Goal: Task Accomplishment & Management: Use online tool/utility

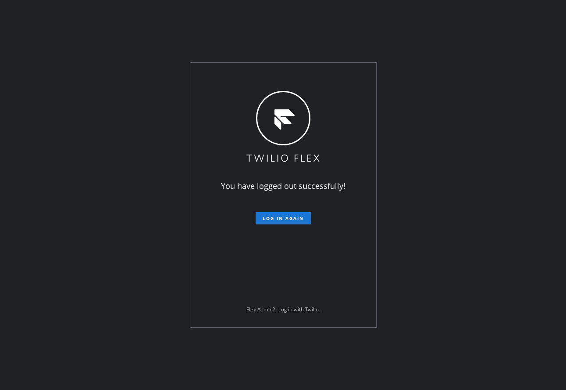
click at [253, 82] on div "You have logged out successfully! Log in again Flex Admin? Log in with Twilio." at bounding box center [283, 195] width 186 height 264
click at [280, 218] on span "Log in again" at bounding box center [283, 218] width 41 height 6
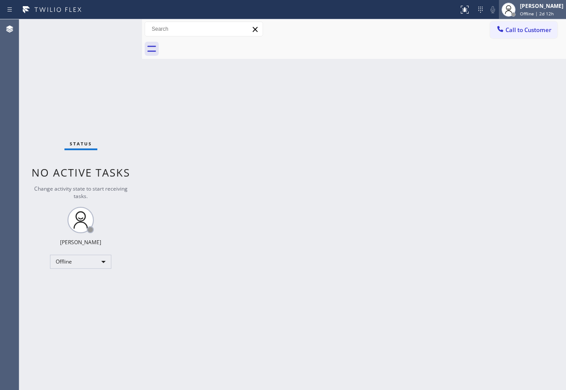
click at [512, 8] on icon at bounding box center [508, 10] width 7 height 5
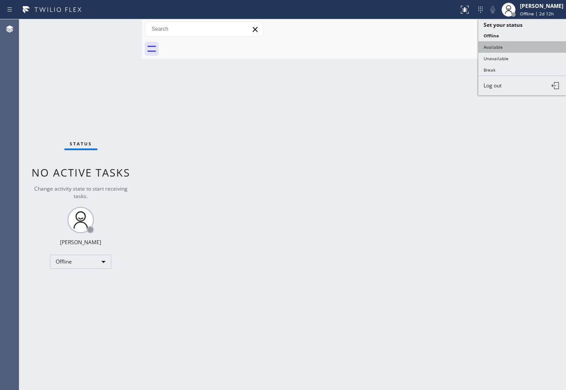
click at [514, 42] on button "Available" at bounding box center [523, 46] width 88 height 11
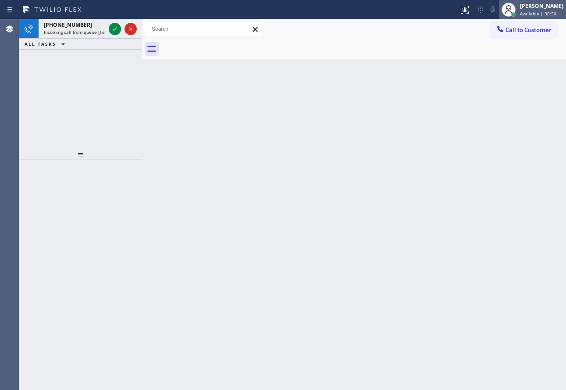
click at [519, 4] on div at bounding box center [508, 9] width 19 height 19
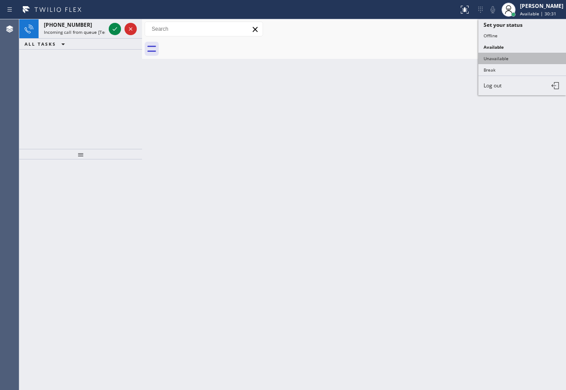
click at [496, 60] on button "Unavailable" at bounding box center [523, 58] width 88 height 11
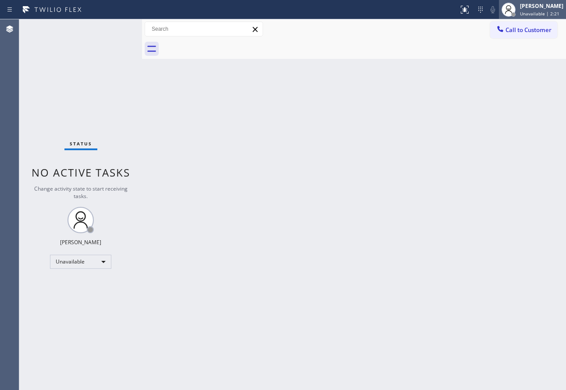
click at [527, 5] on div "[PERSON_NAME]" at bounding box center [541, 5] width 43 height 7
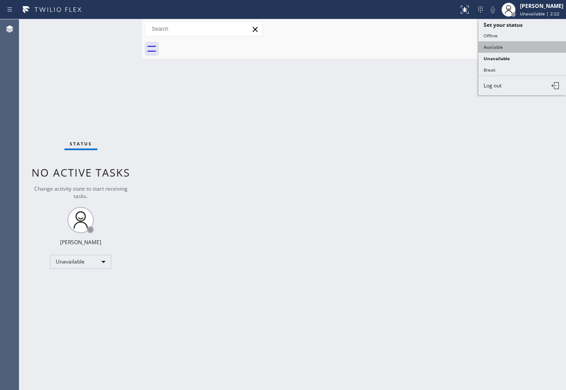
click at [507, 48] on button "Available" at bounding box center [523, 46] width 88 height 11
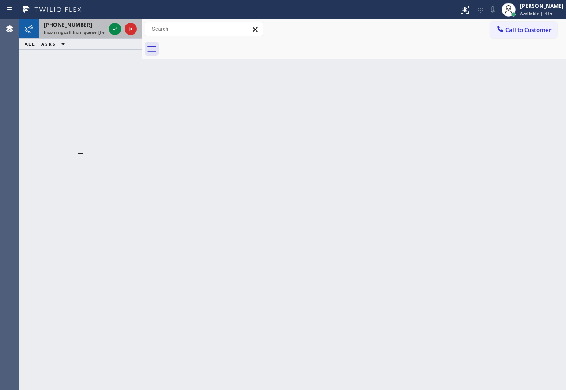
click at [85, 24] on div "[PHONE_NUMBER]" at bounding box center [74, 24] width 61 height 7
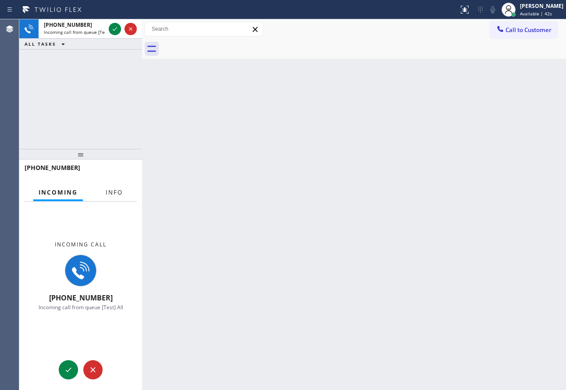
click at [120, 191] on span "Info" at bounding box center [114, 192] width 17 height 8
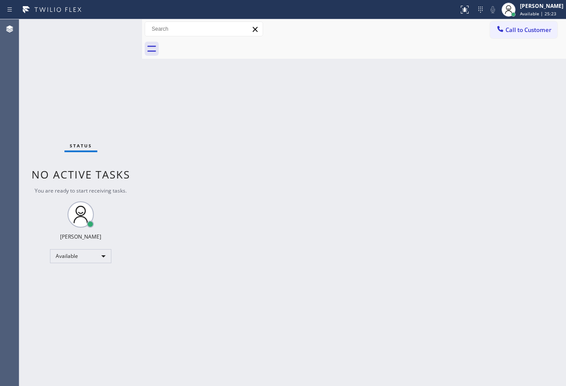
click at [483, 222] on div "Back to Dashboard Change Sender ID Customers Technicians Select a contact Outbo…" at bounding box center [354, 202] width 424 height 367
click at [314, 296] on div "Back to Dashboard Change Sender ID Customers Technicians Select a contact Outbo…" at bounding box center [354, 202] width 424 height 367
click at [327, 287] on div "Back to Dashboard Change Sender ID Customers Technicians Select a contact Outbo…" at bounding box center [354, 202] width 424 height 367
click at [433, 161] on div "Back to Dashboard Change Sender ID Customers Technicians Select a contact Outbo…" at bounding box center [354, 202] width 424 height 367
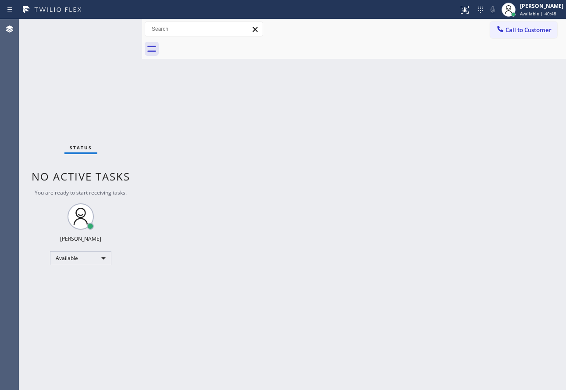
click at [341, 250] on div "Back to Dashboard Change Sender ID Customers Technicians Select a contact Outbo…" at bounding box center [354, 204] width 424 height 370
click at [483, 189] on div "Back to Dashboard Change Sender ID Customers Technicians Select a contact Outbo…" at bounding box center [354, 204] width 424 height 370
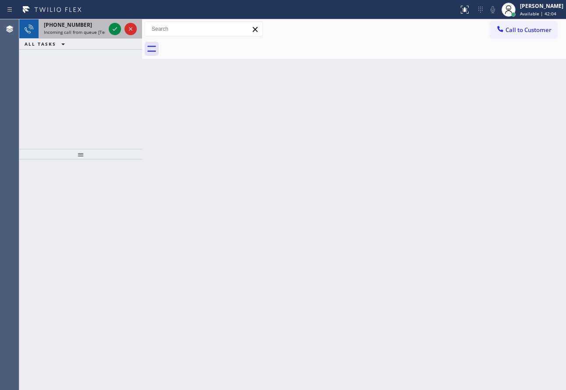
click at [80, 31] on span "Incoming call from queue [Test] All" at bounding box center [80, 32] width 73 height 6
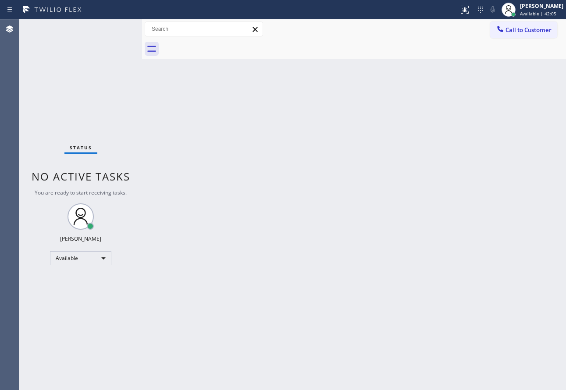
click at [111, 31] on div "Status No active tasks You are ready to start receiving tasks. [PERSON_NAME] Av…" at bounding box center [80, 204] width 123 height 370
click at [113, 31] on div "Status No active tasks You are ready to start receiving tasks. [PERSON_NAME] Av…" at bounding box center [80, 204] width 123 height 370
click at [112, 31] on div "Status No active tasks You are ready to start receiving tasks. [PERSON_NAME] Av…" at bounding box center [80, 204] width 123 height 370
click at [308, 244] on div "Back to Dashboard Change Sender ID Customers Technicians Select a contact Outbo…" at bounding box center [354, 204] width 424 height 370
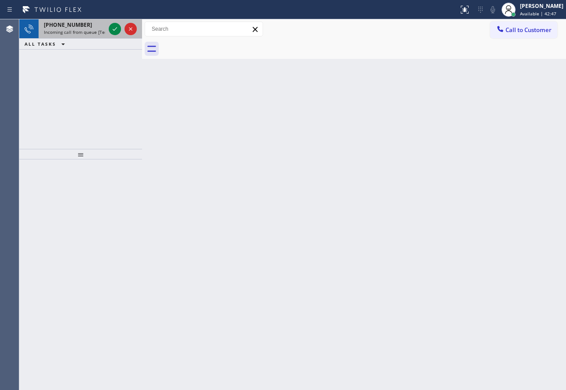
click at [79, 25] on span "[PHONE_NUMBER]" at bounding box center [68, 24] width 48 height 7
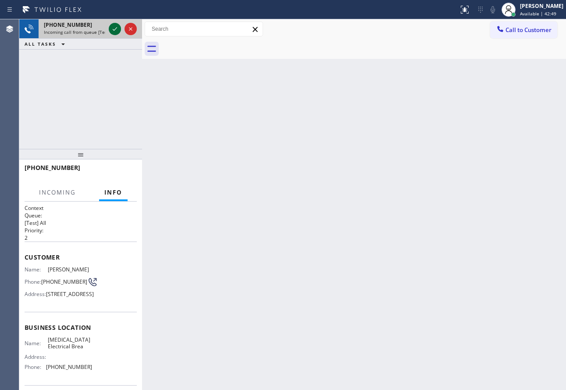
click at [116, 30] on icon at bounding box center [115, 29] width 11 height 11
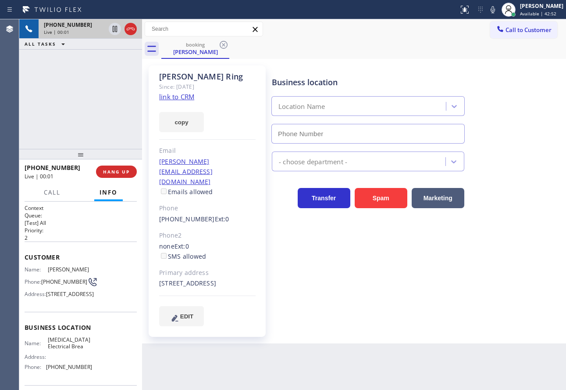
type input "[PHONE_NUMBER]"
click at [177, 94] on link "link to CRM" at bounding box center [176, 96] width 35 height 9
click at [495, 11] on icon at bounding box center [493, 9] width 4 height 7
click at [115, 27] on icon at bounding box center [115, 29] width 4 height 6
click at [66, 370] on span "[PHONE_NUMBER]" at bounding box center [69, 366] width 46 height 7
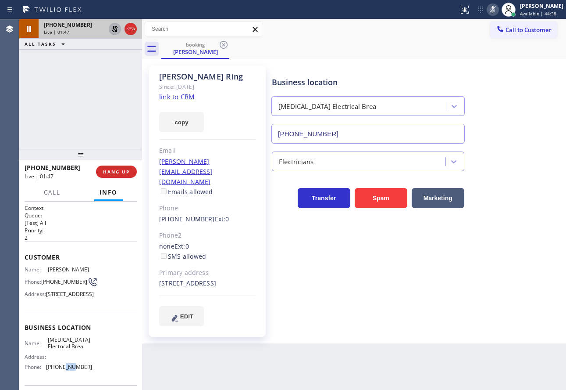
click at [66, 370] on span "[PHONE_NUMBER]" at bounding box center [69, 366] width 46 height 7
copy span "[PHONE_NUMBER]"
click at [495, 9] on icon at bounding box center [493, 9] width 4 height 7
click at [112, 30] on icon at bounding box center [115, 29] width 11 height 11
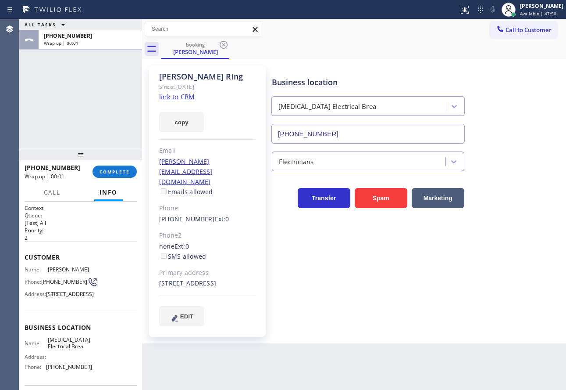
click at [64, 350] on span "[MEDICAL_DATA] Electrical Brea" at bounding box center [70, 343] width 44 height 14
copy span "[MEDICAL_DATA] Electrical Brea"
click at [519, 9] on div at bounding box center [508, 9] width 19 height 19
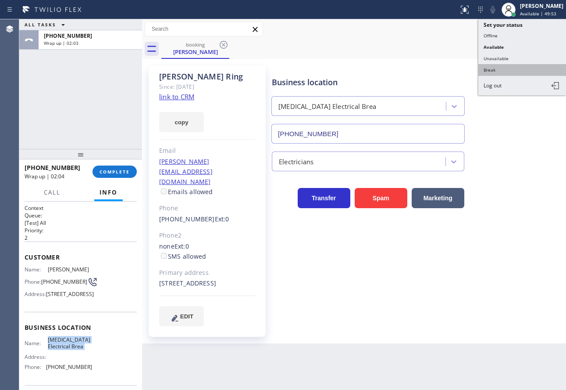
click at [497, 68] on button "Break" at bounding box center [523, 69] width 88 height 11
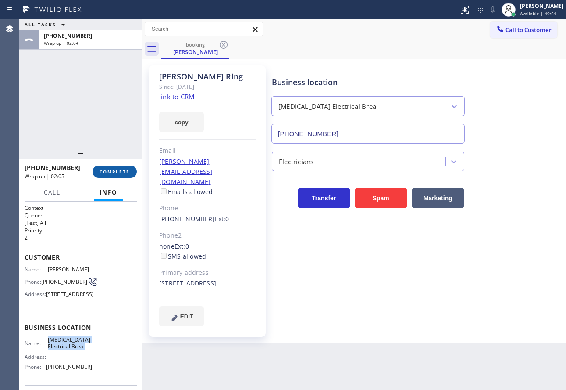
click at [121, 171] on span "COMPLETE" at bounding box center [115, 171] width 30 height 6
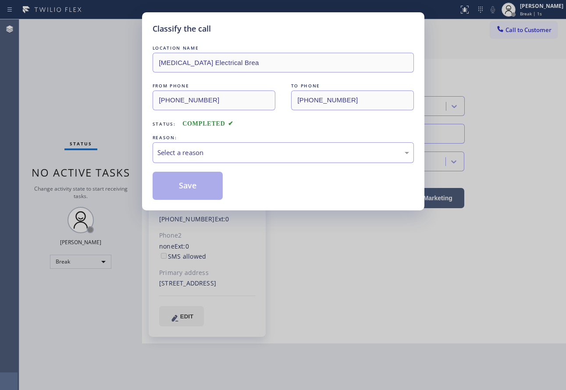
click at [189, 152] on div "Select a reason" at bounding box center [283, 152] width 252 height 10
click at [188, 186] on button "Save" at bounding box center [188, 186] width 71 height 28
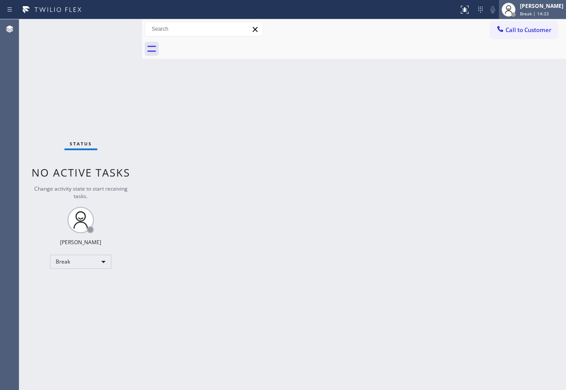
click at [540, 10] on div "[PERSON_NAME] Break | 14:33" at bounding box center [543, 9] width 48 height 15
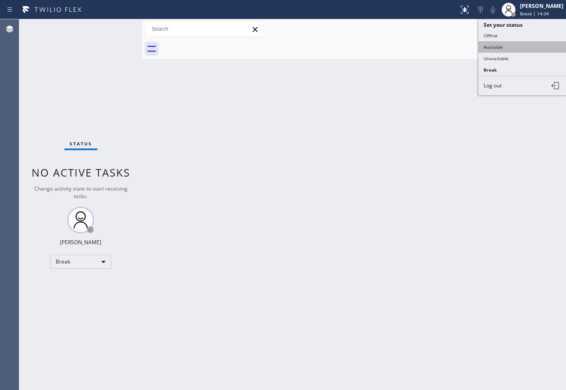
click at [507, 46] on button "Available" at bounding box center [523, 46] width 88 height 11
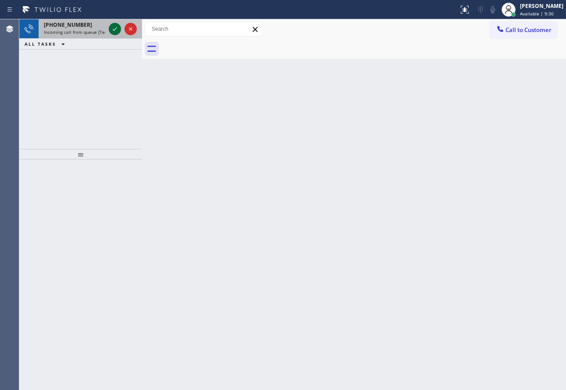
click at [118, 27] on icon at bounding box center [115, 29] width 11 height 11
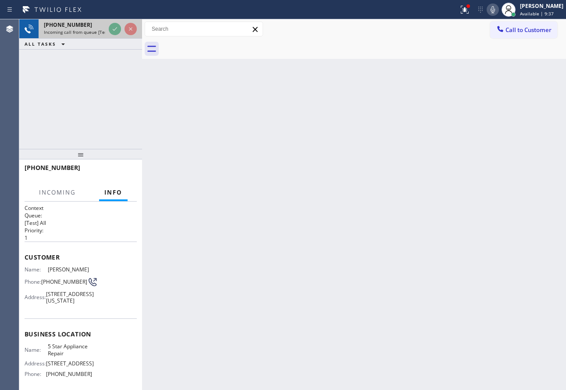
click at [84, 28] on div "[PHONE_NUMBER]" at bounding box center [74, 24] width 61 height 7
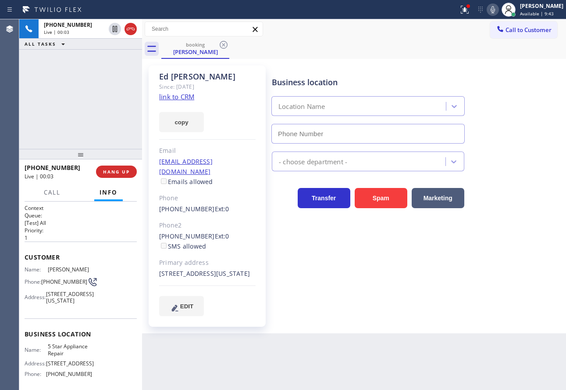
type input "[PHONE_NUMBER]"
click at [174, 97] on link "link to CRM" at bounding box center [176, 96] width 35 height 9
click at [458, 82] on div "Business location" at bounding box center [368, 82] width 193 height 12
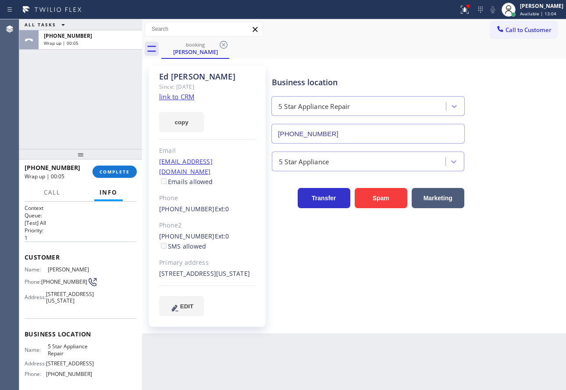
click at [64, 377] on span "[PHONE_NUMBER]" at bounding box center [69, 373] width 46 height 7
copy span "[PHONE_NUMBER]"
click at [118, 175] on button "COMPLETE" at bounding box center [115, 171] width 44 height 12
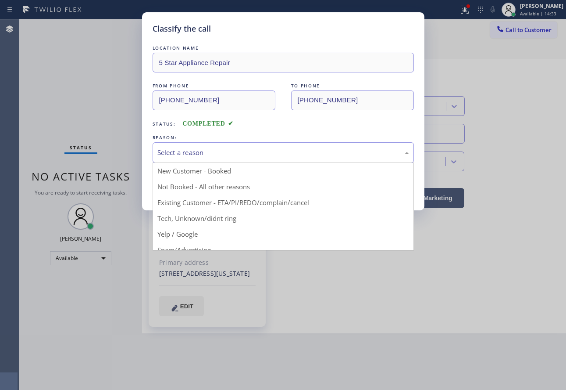
click at [211, 153] on div "Select a reason" at bounding box center [283, 152] width 252 height 10
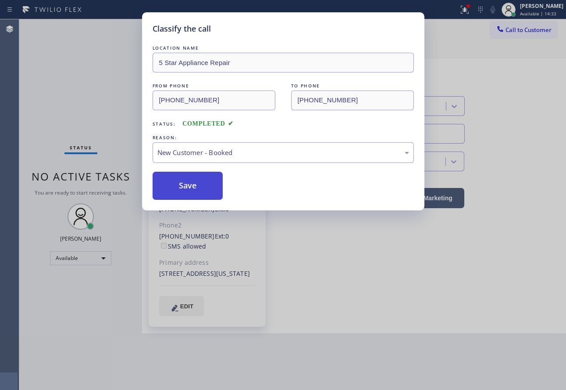
click at [190, 186] on button "Save" at bounding box center [188, 186] width 71 height 28
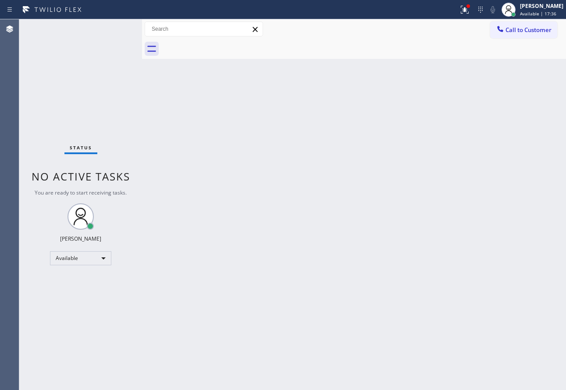
click at [407, 181] on div "Back to Dashboard Change Sender ID Customers Technicians Select a contact Outbo…" at bounding box center [354, 204] width 424 height 370
click at [364, 200] on div "Back to Dashboard Change Sender ID Customers Technicians Select a contact Outbo…" at bounding box center [354, 204] width 424 height 370
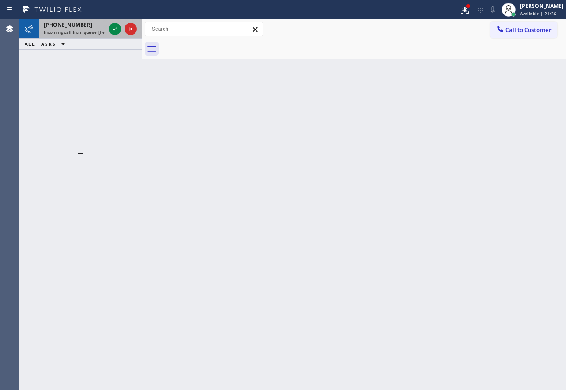
click at [65, 32] on span "Incoming call from queue [Test] All" at bounding box center [80, 32] width 73 height 6
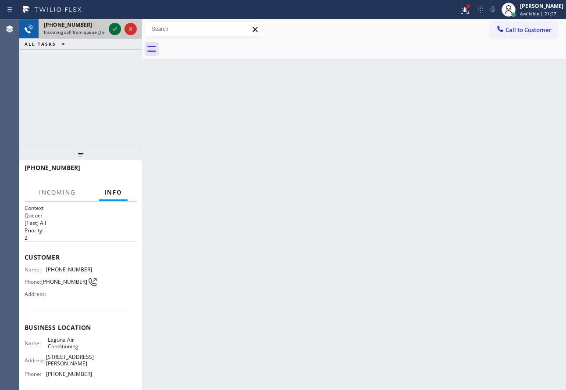
click at [116, 28] on icon at bounding box center [115, 29] width 4 height 4
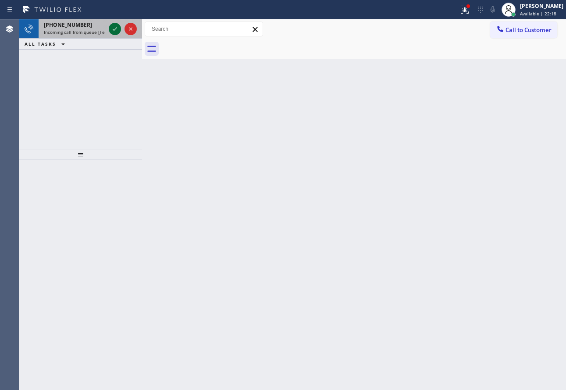
click at [111, 29] on icon at bounding box center [115, 29] width 11 height 11
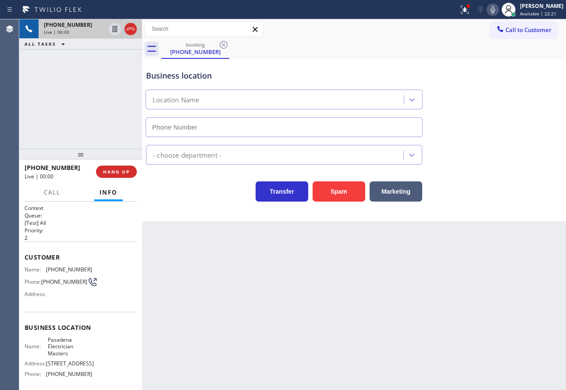
type input "[PHONE_NUMBER]"
click at [495, 10] on icon at bounding box center [493, 9] width 4 height 7
click at [123, 173] on span "HANG UP" at bounding box center [116, 171] width 27 height 6
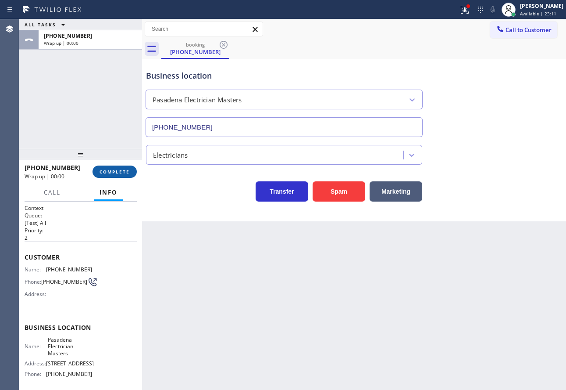
click at [123, 173] on span "COMPLETE" at bounding box center [115, 171] width 30 height 6
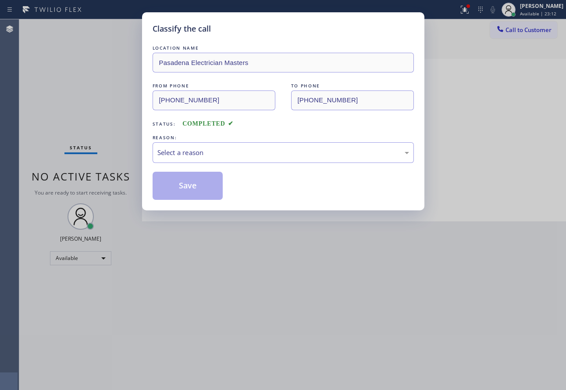
click at [246, 150] on div "Select a reason" at bounding box center [283, 152] width 252 height 10
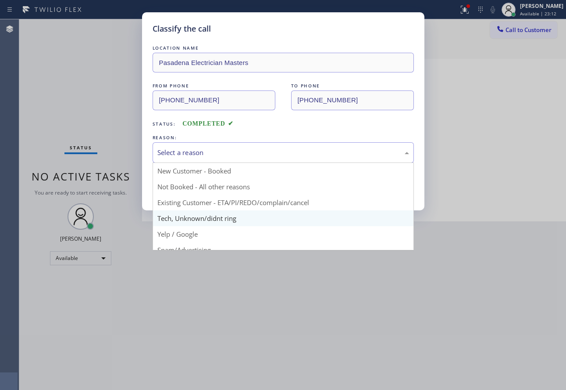
drag, startPoint x: 198, startPoint y: 221, endPoint x: 197, endPoint y: 209, distance: 12.0
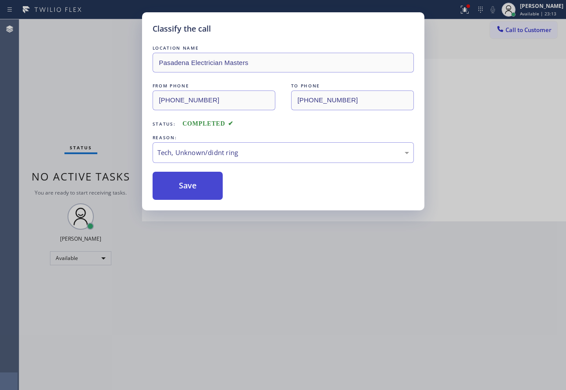
click at [189, 189] on button "Save" at bounding box center [188, 186] width 71 height 28
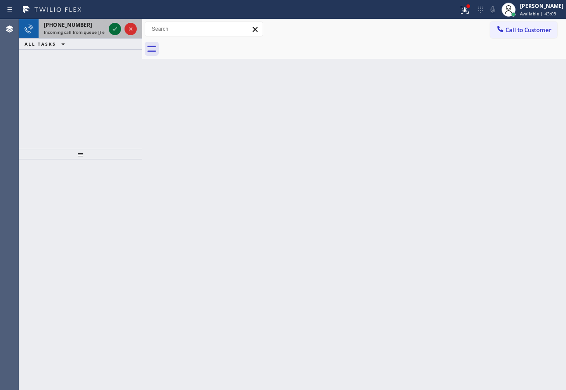
click at [113, 29] on icon at bounding box center [115, 29] width 11 height 11
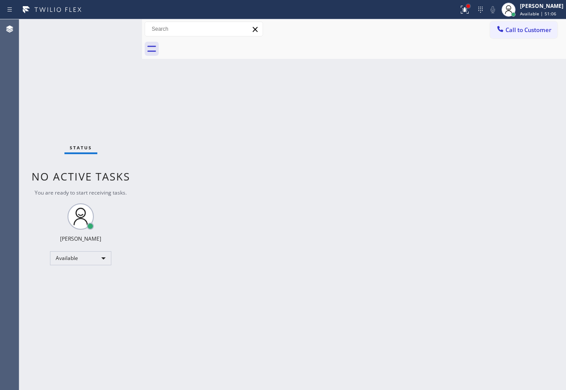
click at [471, 6] on div at bounding box center [468, 6] width 5 height 5
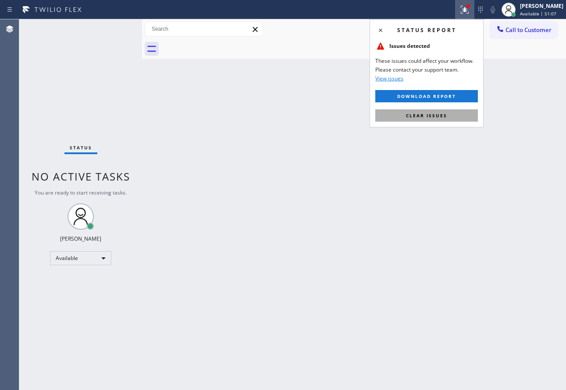
click at [440, 113] on span "Clear issues" at bounding box center [426, 115] width 41 height 6
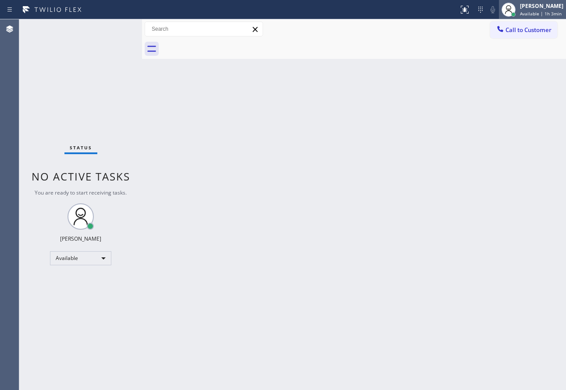
click at [531, 11] on span "Available | 1h 3min" at bounding box center [541, 14] width 42 height 6
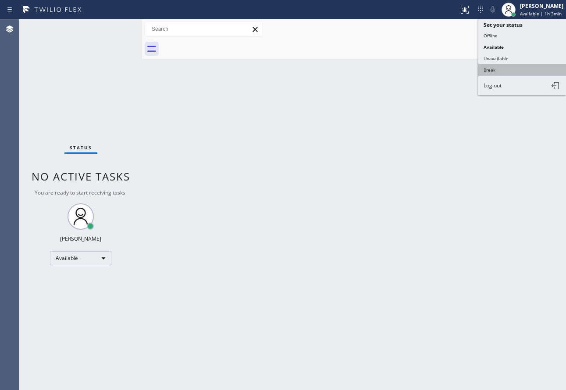
click at [507, 68] on button "Break" at bounding box center [523, 69] width 88 height 11
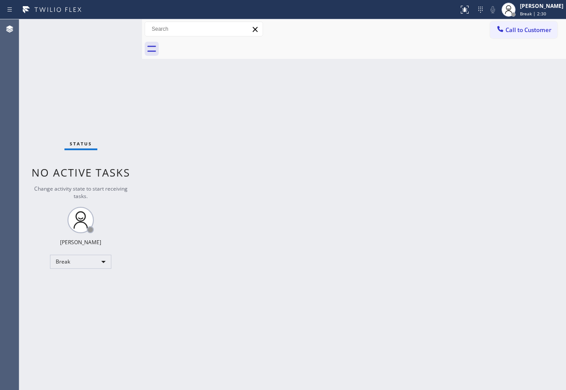
drag, startPoint x: 552, startPoint y: 9, endPoint x: 530, endPoint y: 26, distance: 28.5
click at [551, 9] on div "[PERSON_NAME]" at bounding box center [541, 5] width 43 height 7
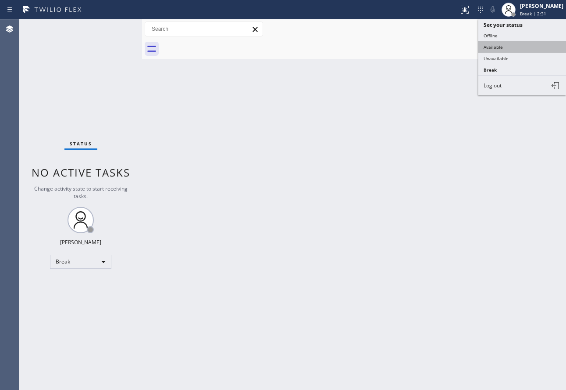
click at [508, 43] on button "Available" at bounding box center [523, 46] width 88 height 11
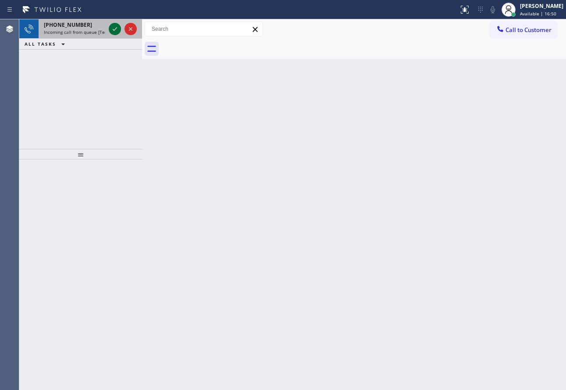
click at [112, 28] on icon at bounding box center [115, 29] width 11 height 11
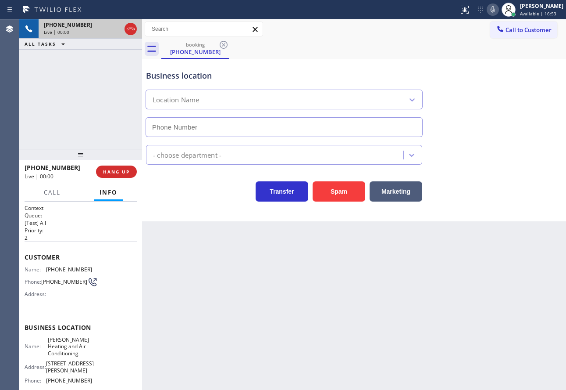
type input "[PHONE_NUMBER]"
click at [122, 172] on span "HANG UP" at bounding box center [116, 171] width 27 height 6
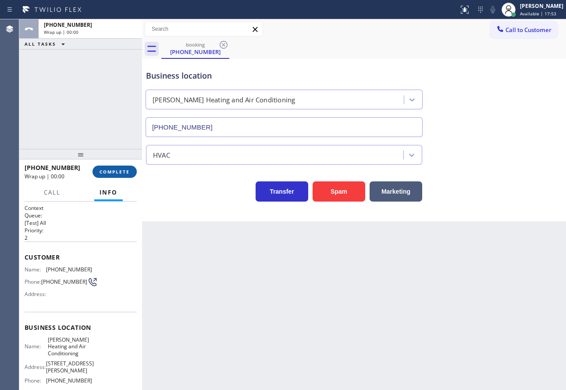
click at [121, 171] on span "COMPLETE" at bounding box center [115, 171] width 30 height 6
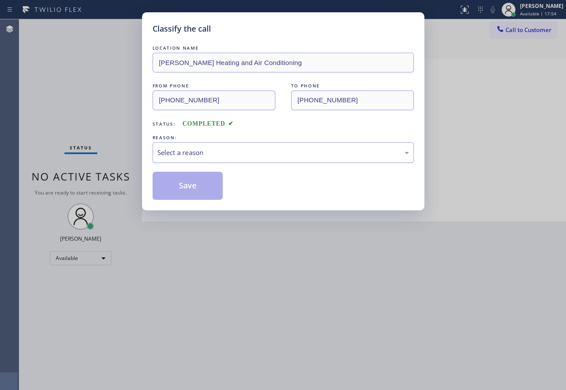
click at [186, 149] on div "Select a reason" at bounding box center [283, 152] width 252 height 10
click at [190, 190] on button "Save" at bounding box center [188, 186] width 71 height 28
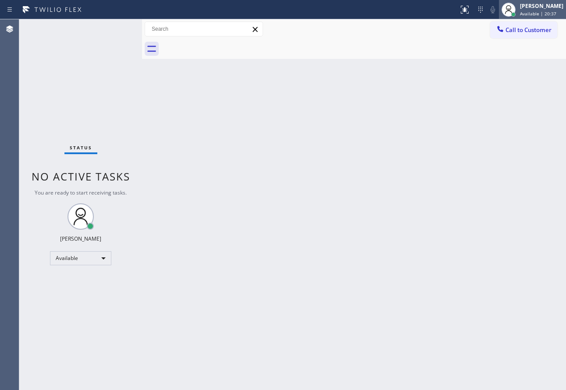
click at [530, 6] on div "[PERSON_NAME]" at bounding box center [541, 5] width 43 height 7
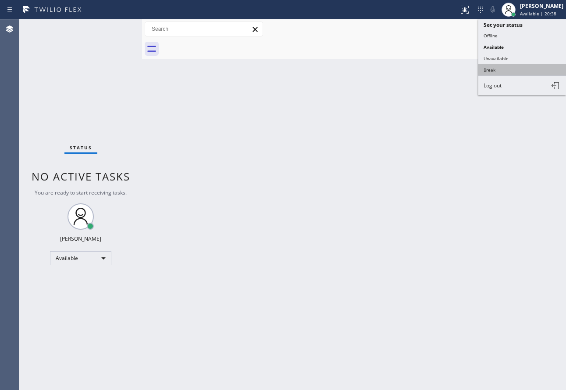
click at [496, 72] on button "Break" at bounding box center [523, 69] width 88 height 11
